Goal: Subscribe to service/newsletter: Subscribe to service/newsletter

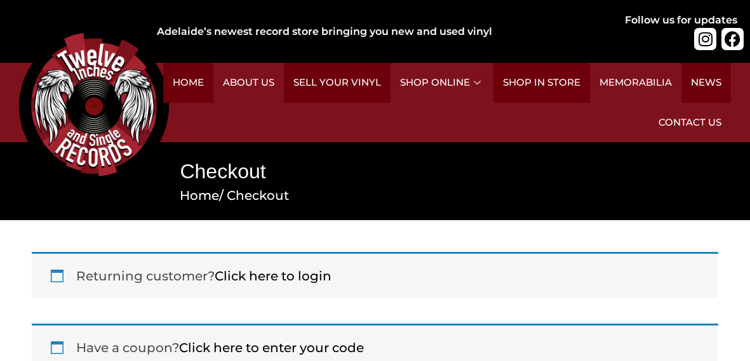
select select "SA"
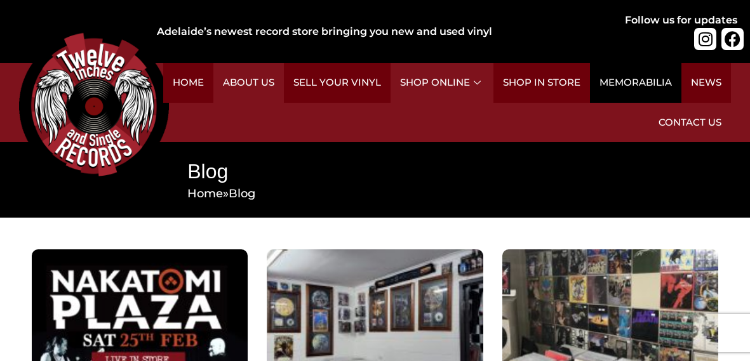
click at [651, 76] on link "Memorabilia" at bounding box center [635, 83] width 91 height 40
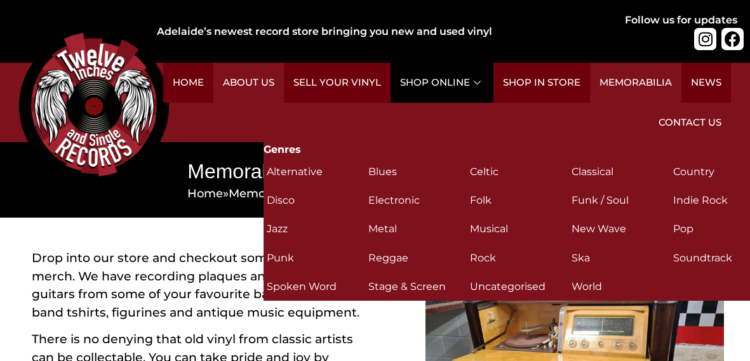
click at [481, 83] on icon at bounding box center [479, 82] width 10 height 7
click at [486, 84] on link "Shop Online" at bounding box center [442, 83] width 103 height 40
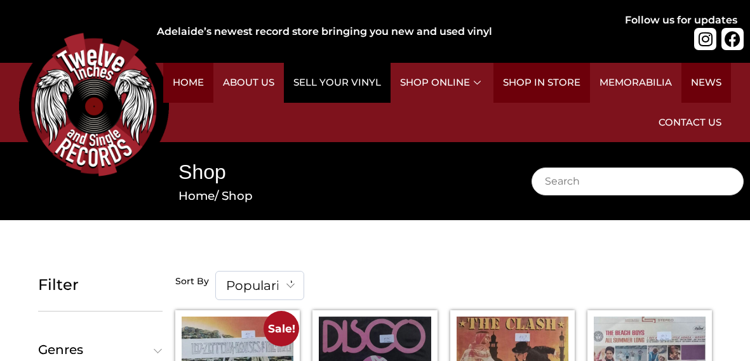
click at [376, 80] on link "Sell Your Vinyl" at bounding box center [337, 83] width 107 height 40
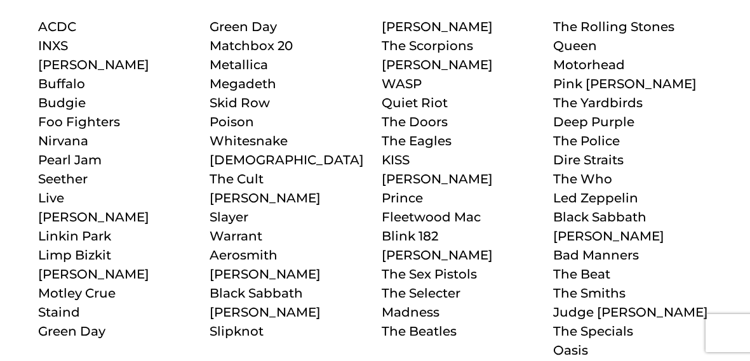
scroll to position [676, 0]
click at [694, 279] on p "The Rolling Stones Queen Motorhead Pink [PERSON_NAME] The Yardbirds Deep Purple…" at bounding box center [632, 198] width 159 height 362
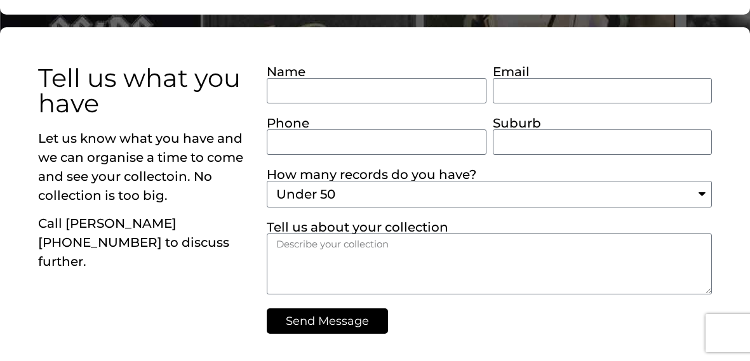
scroll to position [1196, 0]
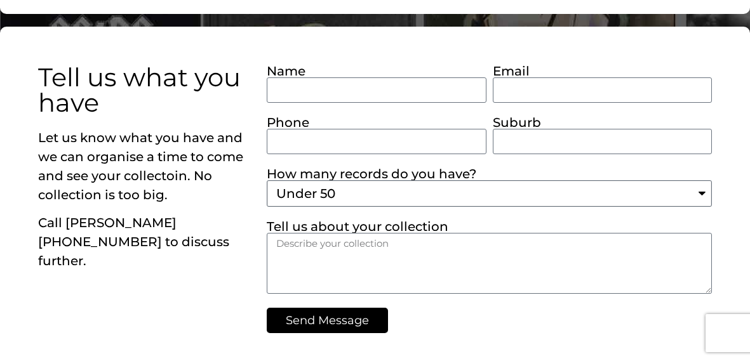
click at [702, 189] on select "Under 50 Between 50 and 200 Over 200 Over 500" at bounding box center [489, 193] width 445 height 27
click at [267, 180] on select "Under 50 Between 50 and 200 Over 200 Over 500" at bounding box center [489, 193] width 445 height 27
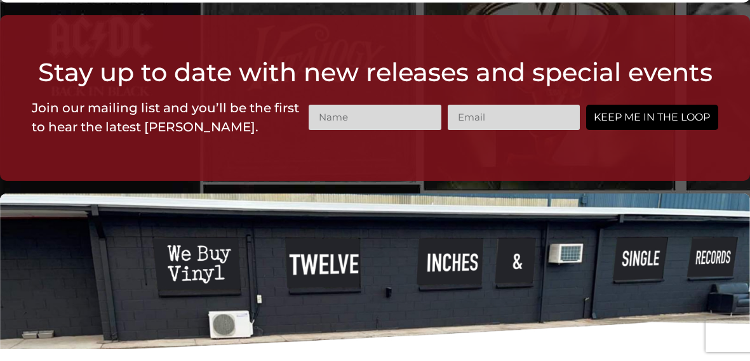
scroll to position [1575, 0]
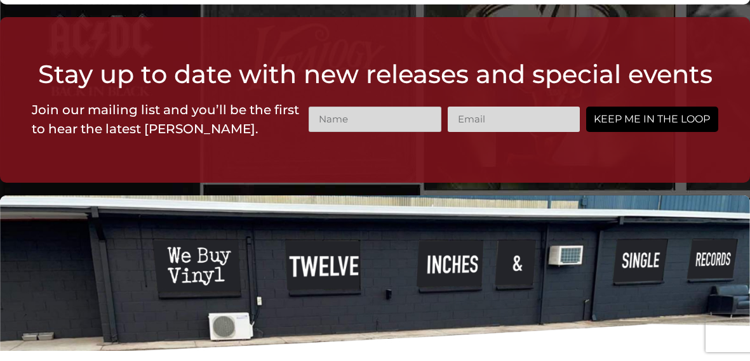
click at [370, 110] on input "Name" at bounding box center [375, 119] width 132 height 25
type input "peter"
type input "Peter taylor"
click at [513, 111] on input "Email" at bounding box center [514, 119] width 132 height 25
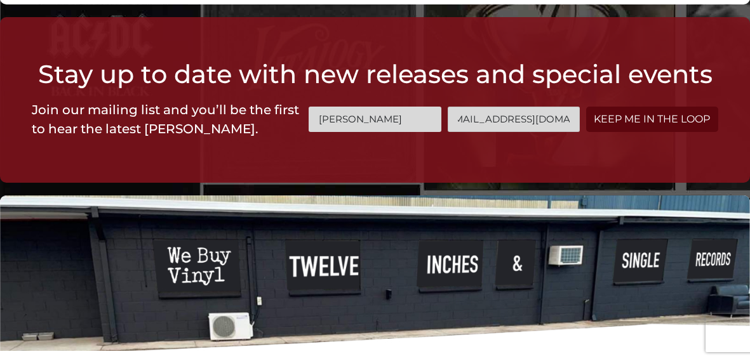
type input "killdonks666@gmail.com"
click at [654, 118] on button "Keep me in the loop" at bounding box center [652, 119] width 132 height 25
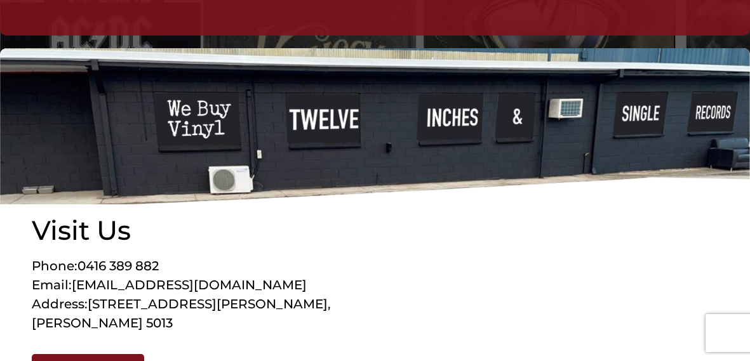
scroll to position [1759, 0]
